Goal: Task Accomplishment & Management: Use online tool/utility

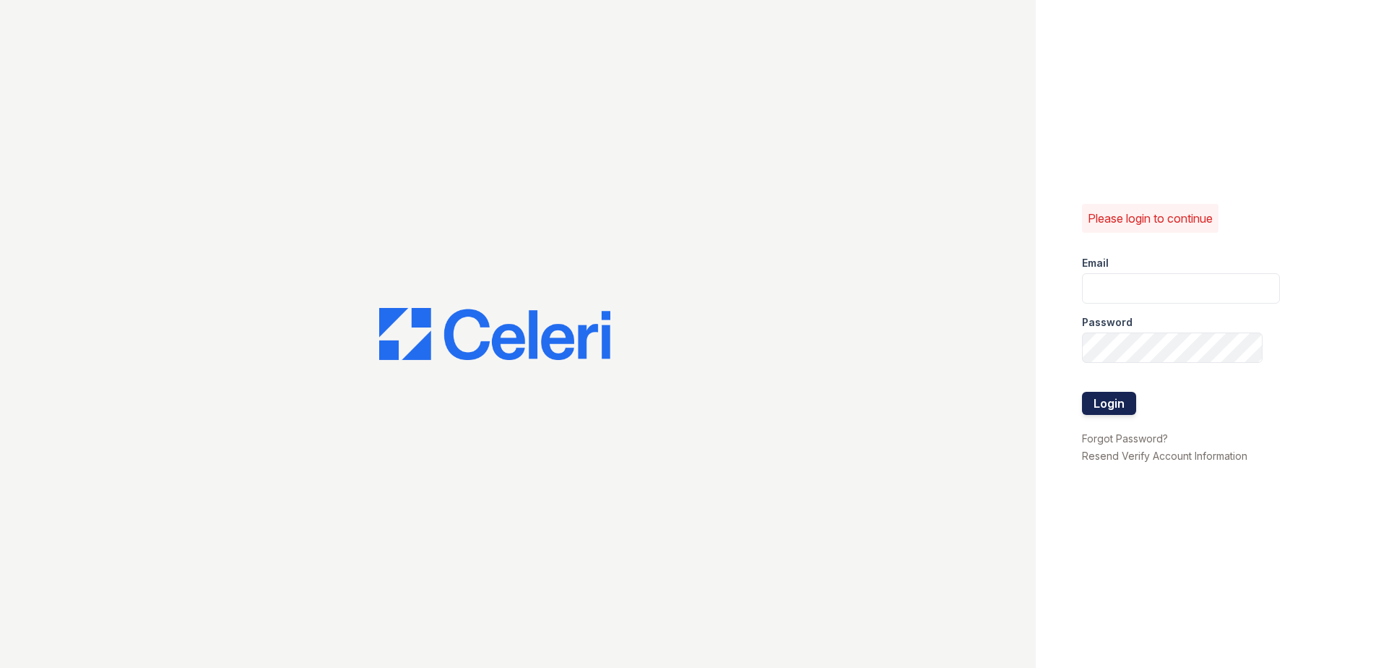
type input "[EMAIL_ADDRESS][DOMAIN_NAME]"
click at [1106, 398] on button "Login" at bounding box center [1109, 403] width 54 height 23
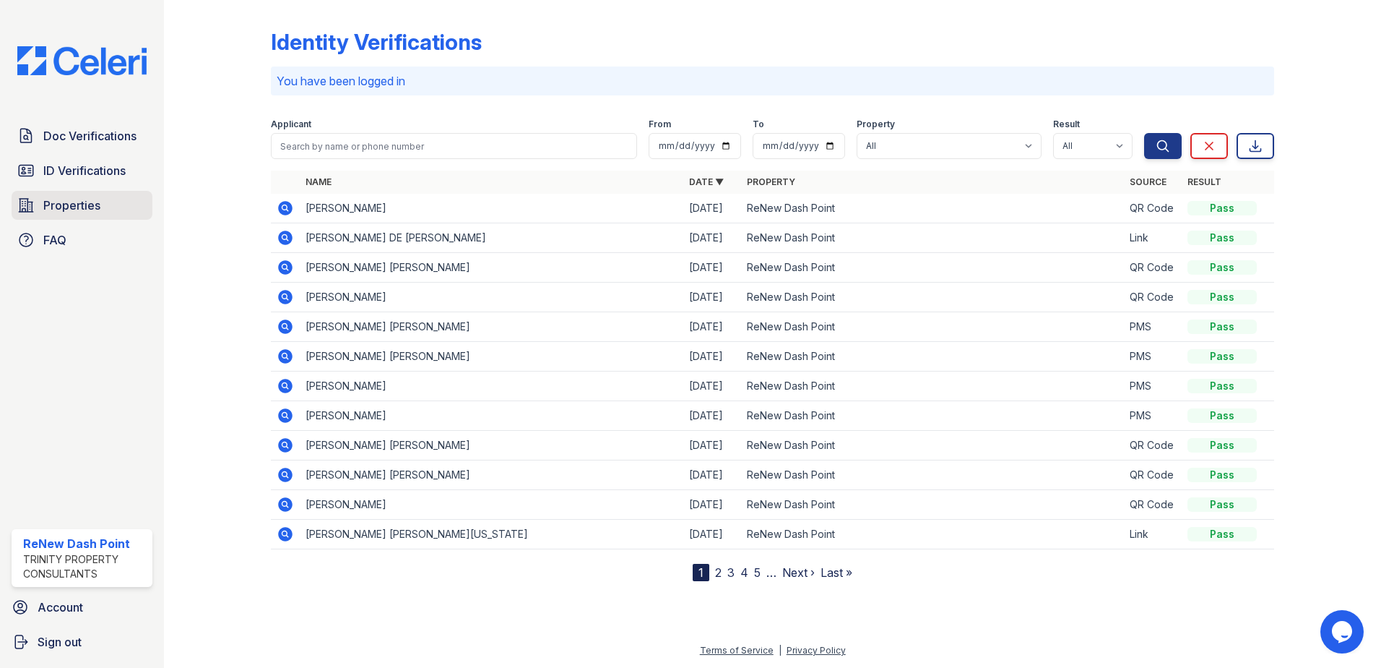
click at [100, 199] on span "Properties" at bounding box center [71, 205] width 57 height 17
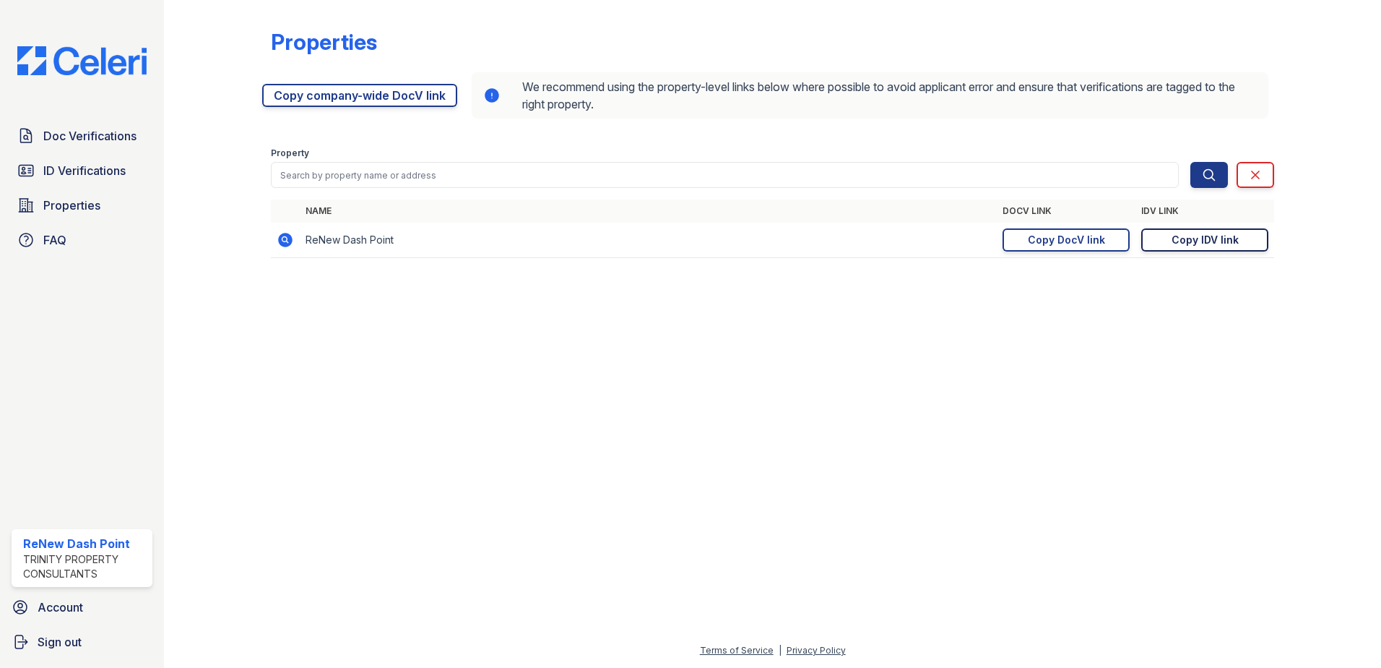
click at [1228, 238] on div "Copy IDV link" at bounding box center [1205, 240] width 67 height 14
